Goal: Download file/media

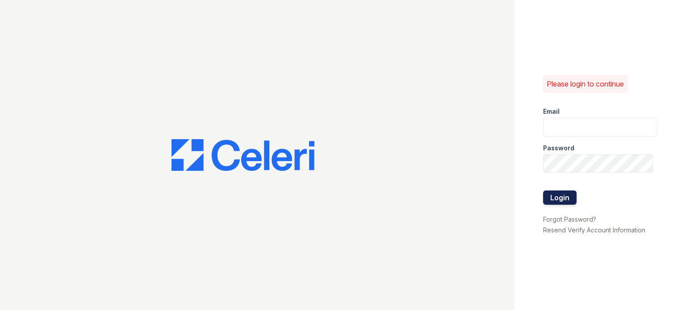
type input "ryan.pm@cafmanagement.com"
click at [566, 201] on button "Login" at bounding box center [559, 198] width 33 height 14
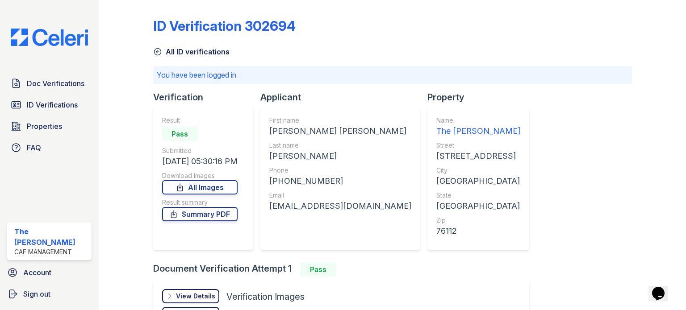
drag, startPoint x: 647, startPoint y: 1, endPoint x: 512, endPoint y: 41, distance: 141.0
click at [490, 39] on div "ID Verification 302694" at bounding box center [392, 29] width 479 height 23
click at [214, 192] on link "All Images" at bounding box center [199, 187] width 75 height 14
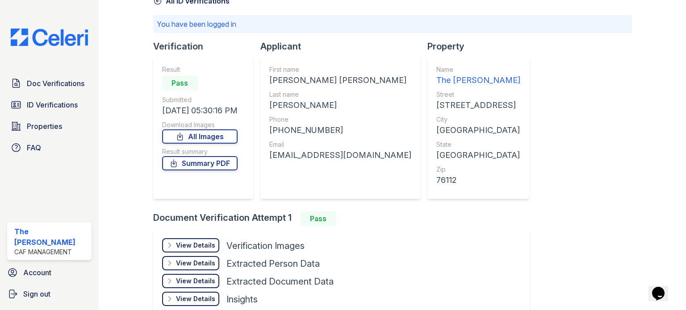
scroll to position [100, 0]
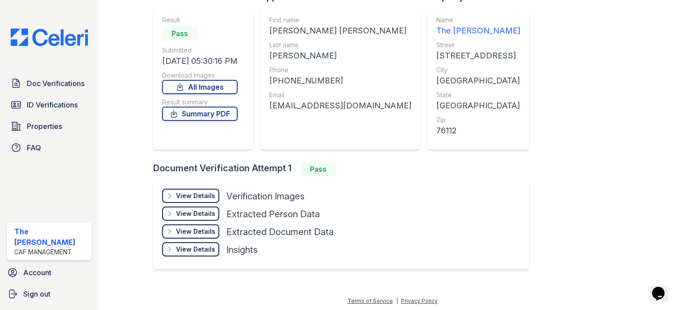
click at [192, 196] on div "View Details" at bounding box center [195, 196] width 39 height 9
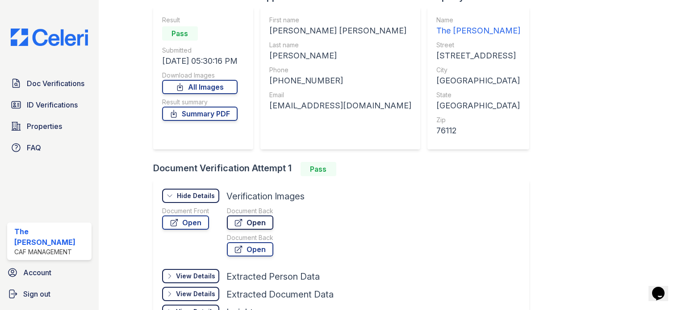
click at [261, 223] on link "Open" at bounding box center [250, 223] width 46 height 14
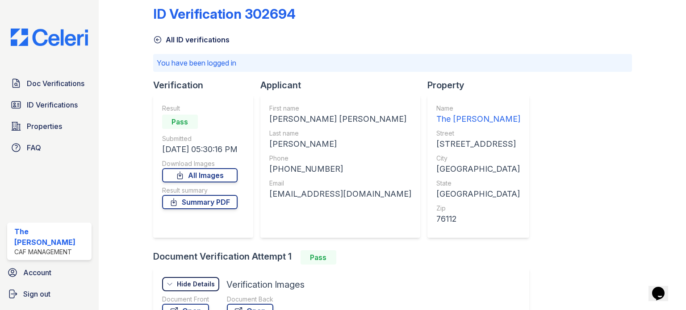
scroll to position [11, 0]
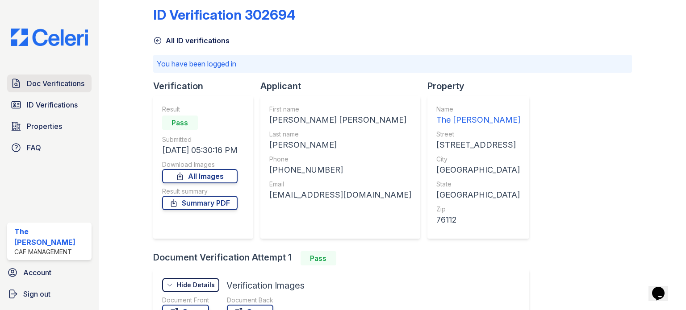
click at [66, 82] on span "Doc Verifications" at bounding box center [56, 83] width 58 height 11
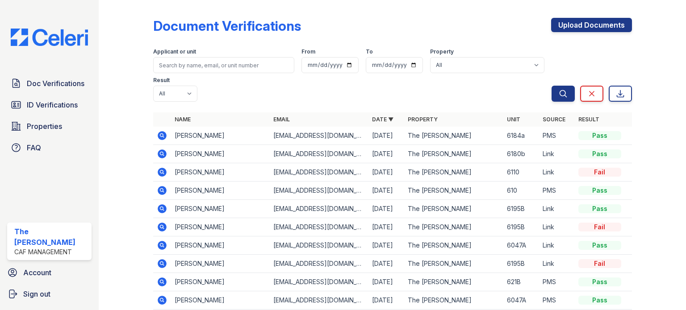
click at [159, 133] on icon at bounding box center [162, 135] width 9 height 9
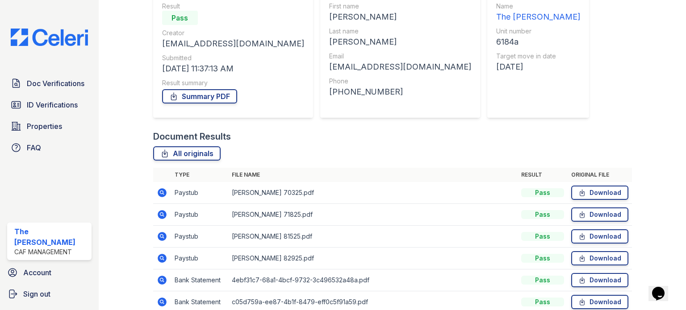
scroll to position [153, 0]
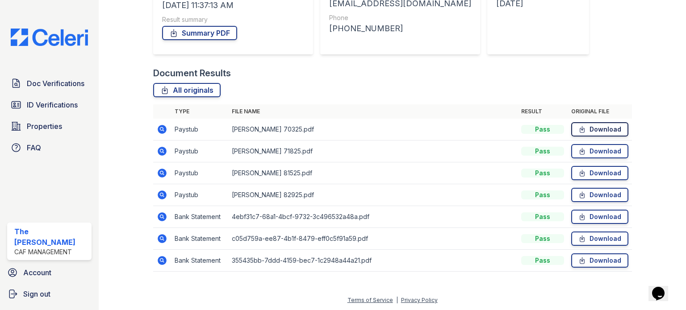
click at [599, 128] on link "Download" at bounding box center [599, 129] width 57 height 14
click at [598, 149] on link "Download" at bounding box center [599, 151] width 57 height 14
click at [596, 173] on link "Download" at bounding box center [599, 173] width 57 height 14
click at [593, 198] on link "Download" at bounding box center [599, 195] width 57 height 14
click at [589, 213] on link "Download" at bounding box center [599, 217] width 57 height 14
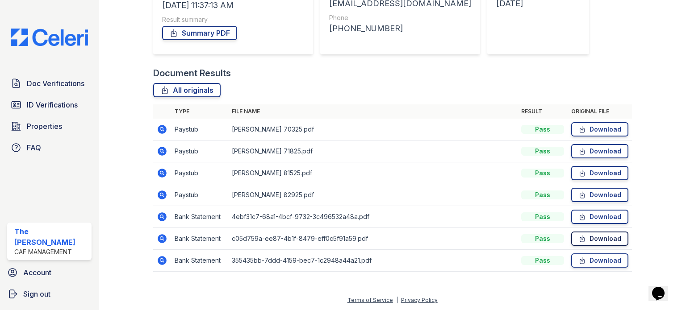
click at [587, 237] on link "Download" at bounding box center [599, 239] width 57 height 14
click at [590, 254] on link "Download" at bounding box center [599, 261] width 57 height 14
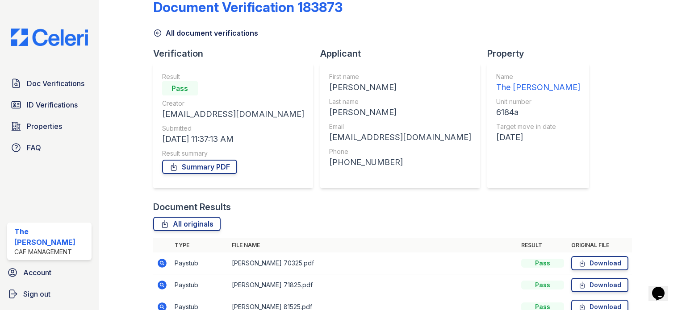
scroll to position [0, 0]
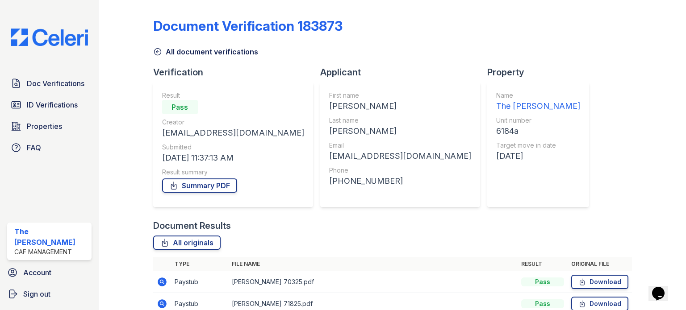
drag, startPoint x: 571, startPoint y: 34, endPoint x: 596, endPoint y: 80, distance: 51.9
click at [596, 80] on div "Document Verification 183873 All document verifications Verification Result Pas…" at bounding box center [392, 219] width 479 height 430
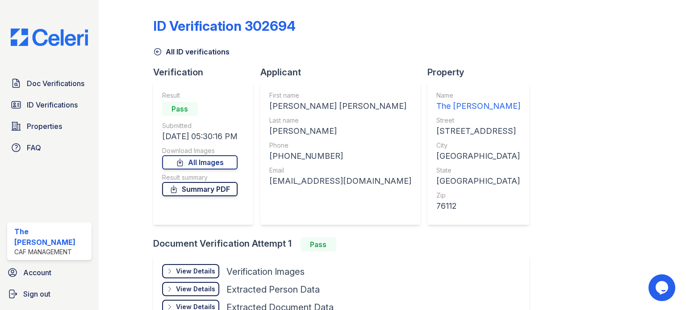
click at [214, 192] on link "Summary PDF" at bounding box center [199, 189] width 75 height 14
click at [61, 80] on span "Doc Verifications" at bounding box center [56, 83] width 58 height 11
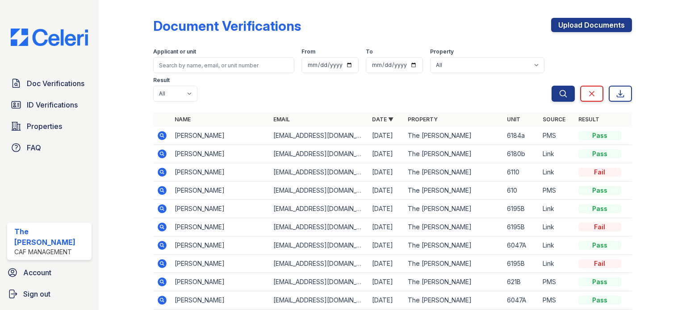
click at [158, 135] on icon at bounding box center [162, 135] width 9 height 9
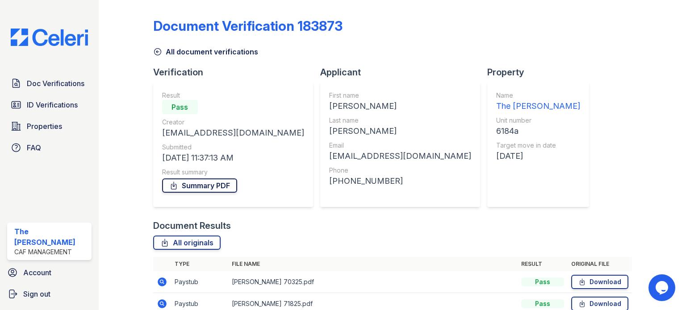
click at [200, 185] on link "Summary PDF" at bounding box center [199, 186] width 75 height 14
click at [57, 84] on span "Doc Verifications" at bounding box center [56, 83] width 58 height 11
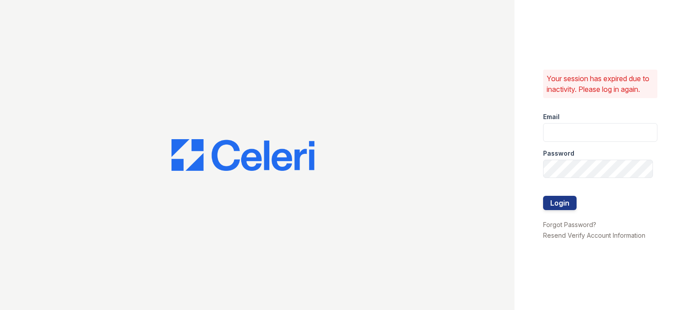
type input "ryan.pm@cafmanagement.com"
click at [566, 200] on button "Login" at bounding box center [559, 203] width 33 height 14
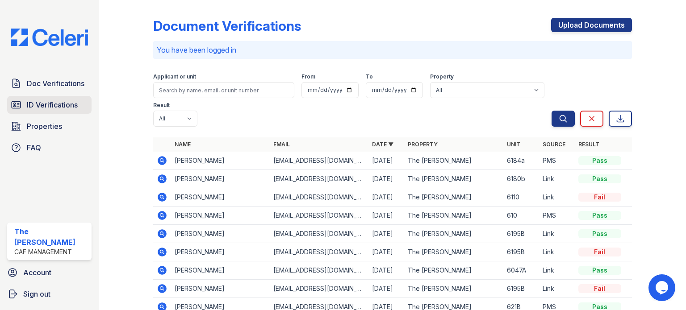
click at [75, 106] on span "ID Verifications" at bounding box center [52, 105] width 51 height 11
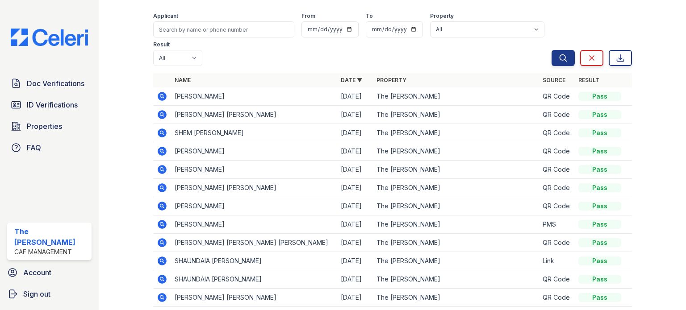
scroll to position [81, 0]
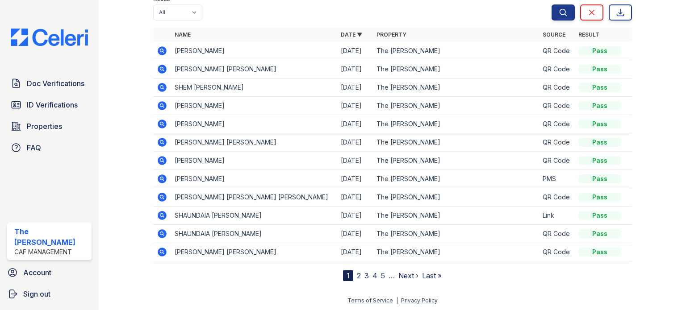
click at [162, 198] on icon at bounding box center [162, 197] width 11 height 11
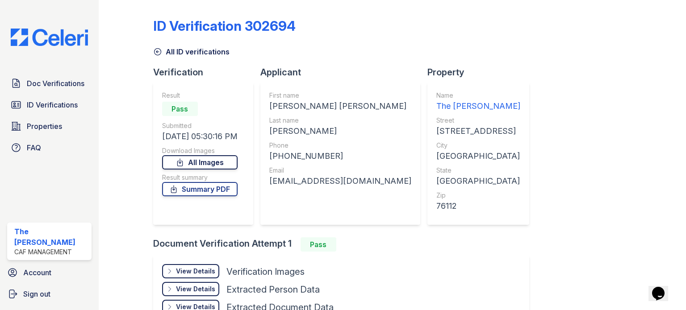
click at [214, 163] on link "All Images" at bounding box center [199, 162] width 75 height 14
